Goal: Information Seeking & Learning: Learn about a topic

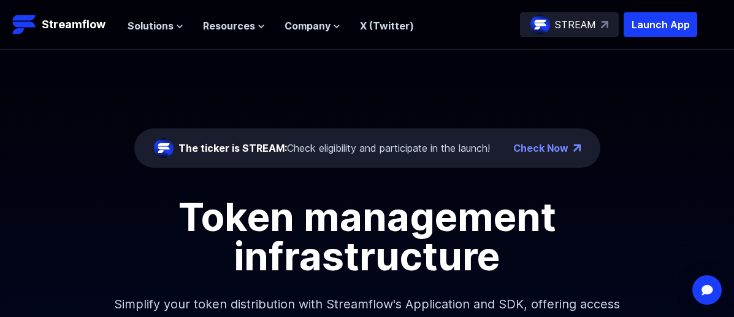
scroll to position [526, 0]
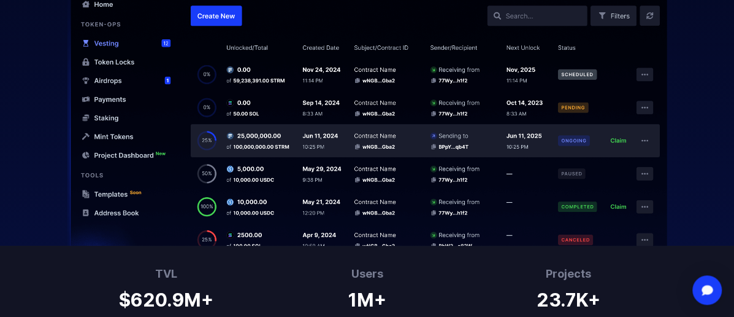
click at [214, 15] on img at bounding box center [367, 97] width 734 height 296
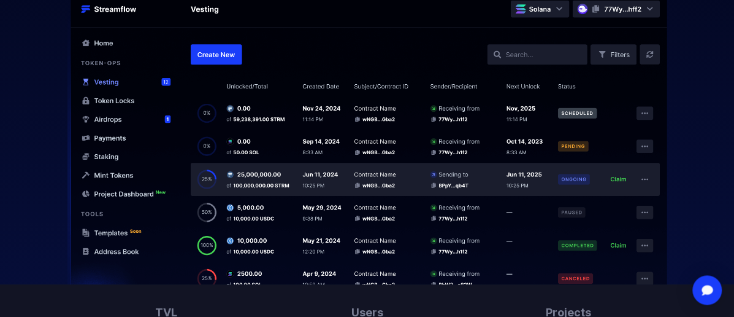
scroll to position [484, 0]
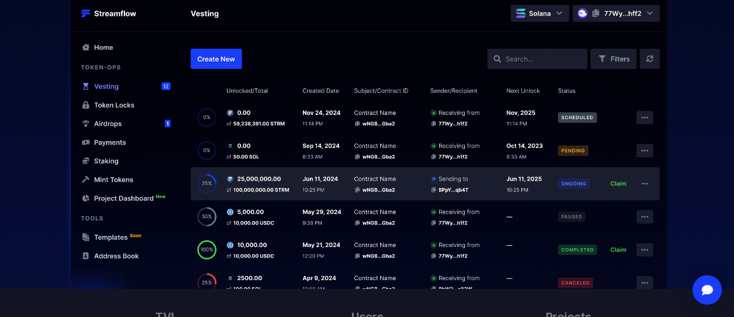
click at [106, 123] on img at bounding box center [367, 140] width 734 height 296
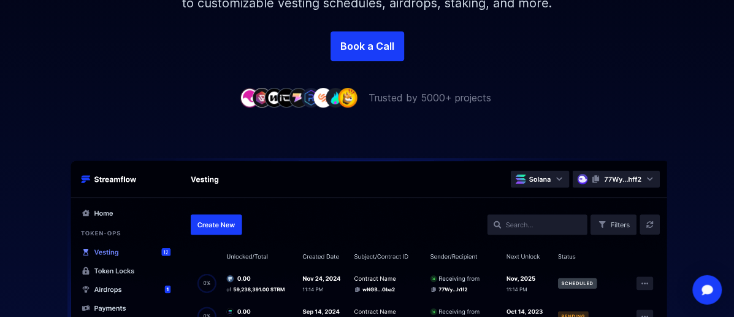
scroll to position [359, 0]
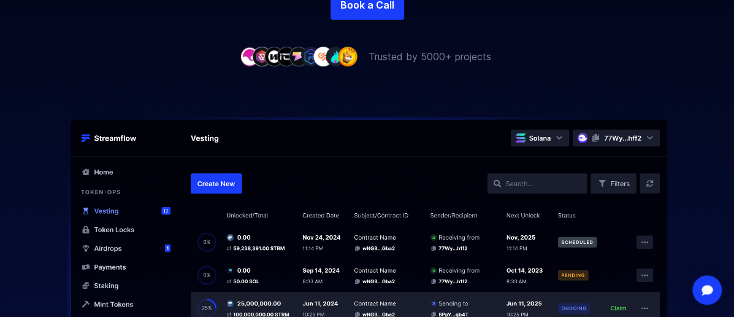
click at [223, 183] on img at bounding box center [367, 265] width 734 height 296
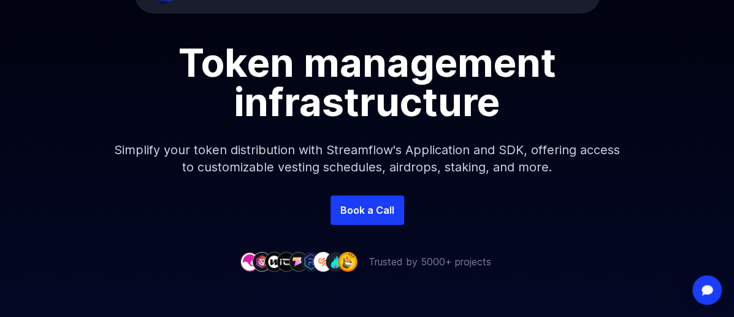
scroll to position [0, 0]
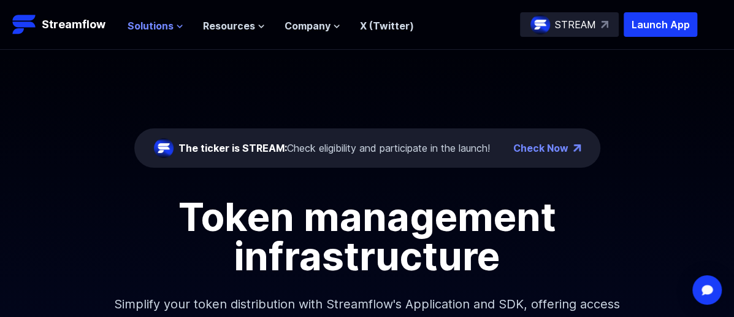
click at [148, 26] on span "Solutions" at bounding box center [151, 25] width 46 height 15
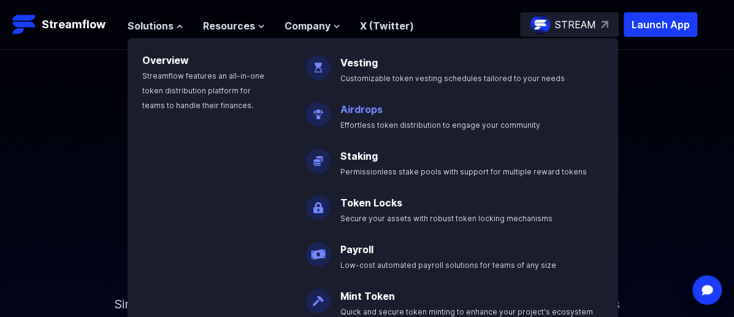
click at [363, 108] on link "Airdrops" at bounding box center [362, 109] width 42 height 12
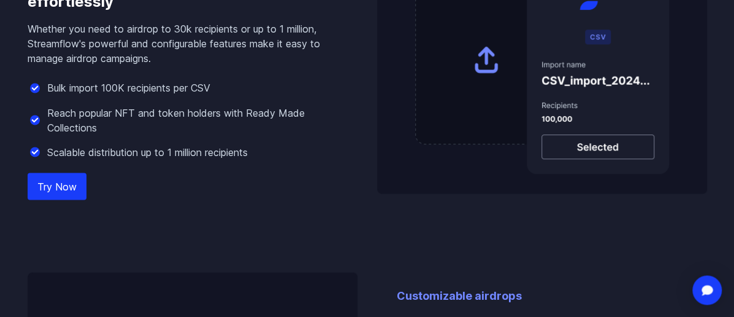
scroll to position [1040, 0]
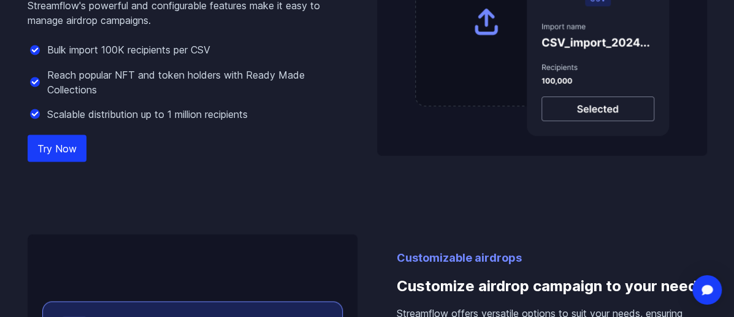
click at [63, 135] on link "Try Now" at bounding box center [57, 148] width 59 height 27
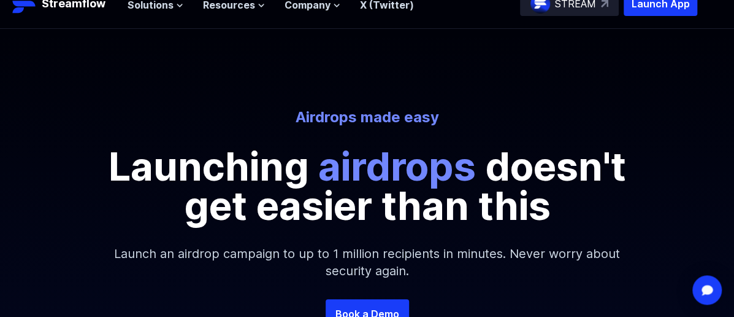
scroll to position [0, 0]
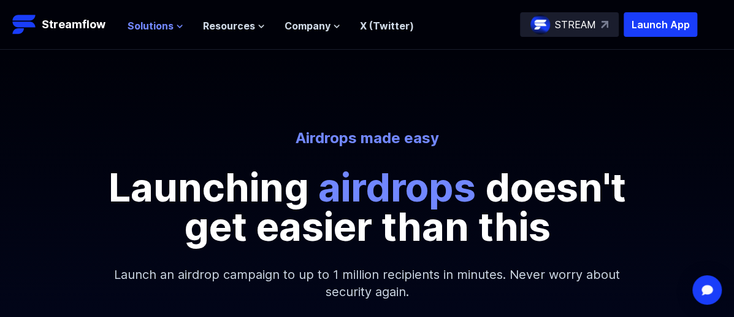
click at [161, 25] on span "Solutions" at bounding box center [151, 25] width 46 height 15
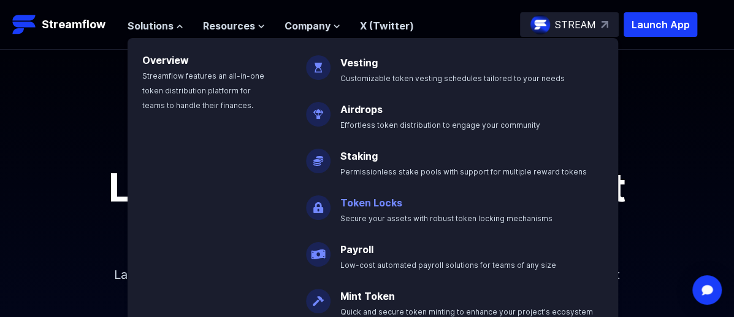
click at [398, 209] on p "Token Locks Secure your assets with robust token locking mechanisms" at bounding box center [455, 204] width 244 height 39
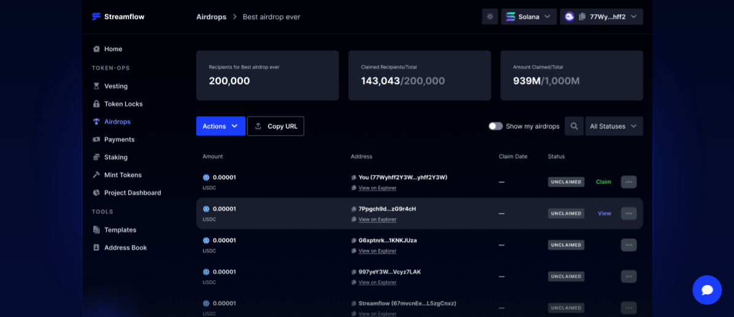
scroll to position [472, 0]
